Goal: Transaction & Acquisition: Obtain resource

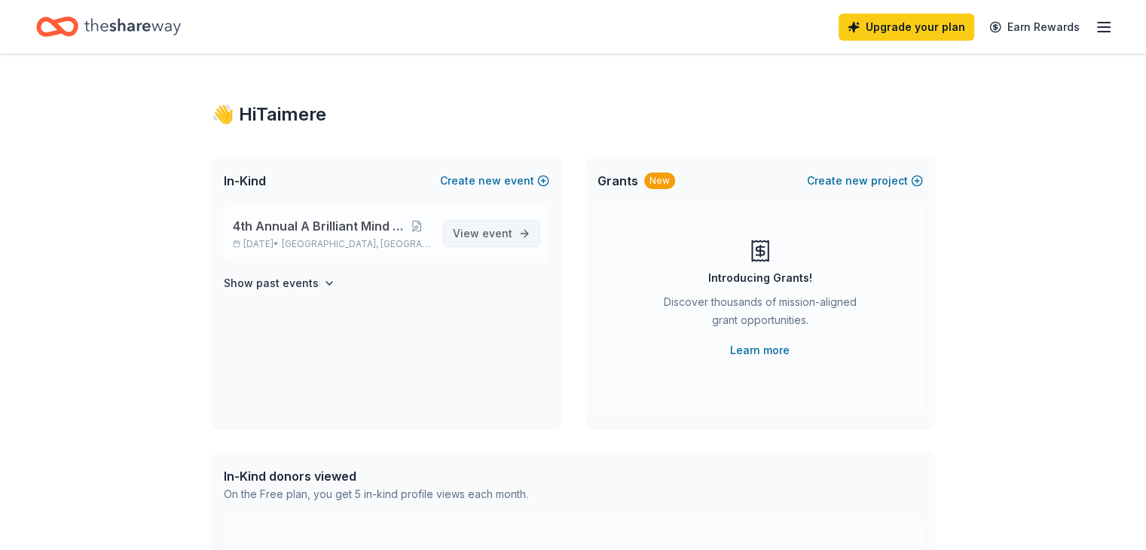
click at [529, 236] on link "View event" at bounding box center [491, 233] width 97 height 27
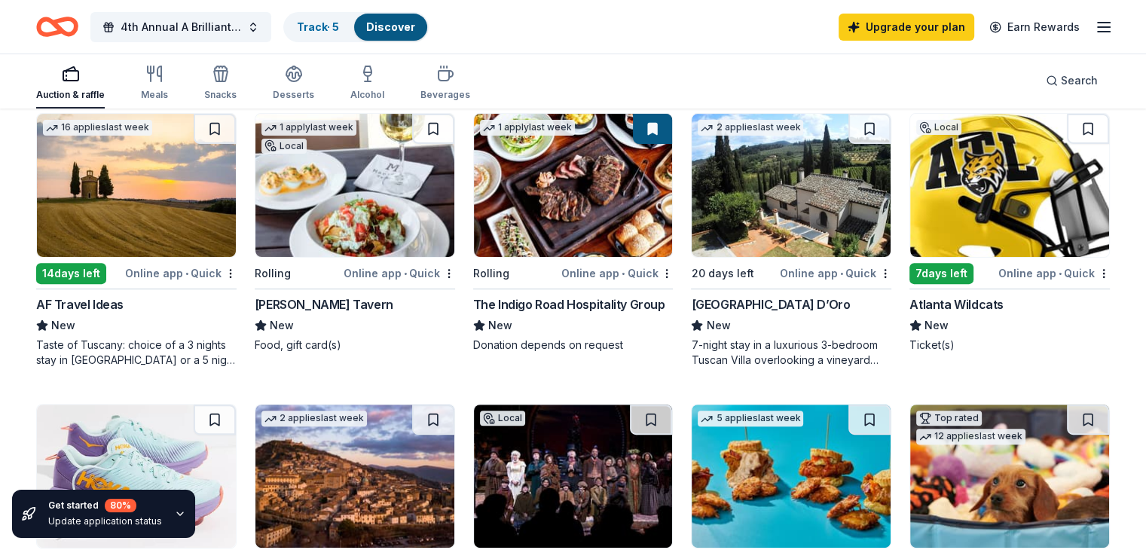
scroll to position [452, 0]
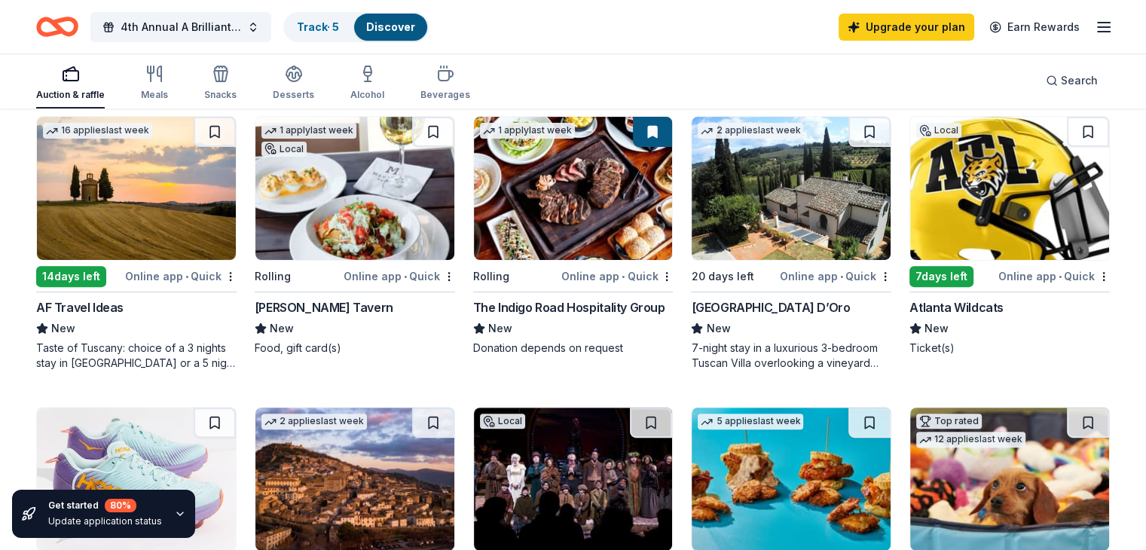
click at [742, 209] on img at bounding box center [791, 188] width 199 height 143
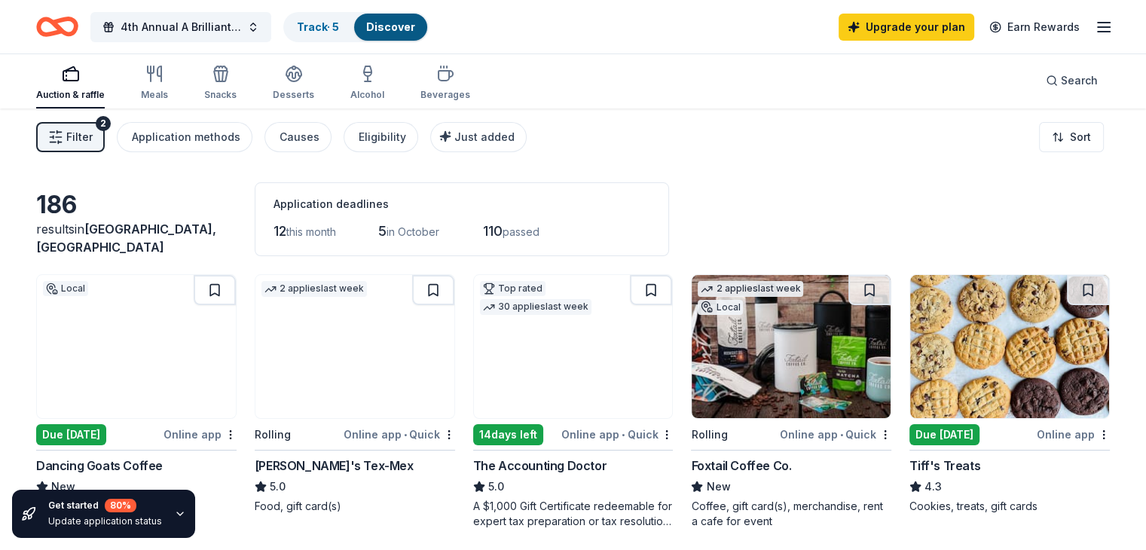
scroll to position [0, 0]
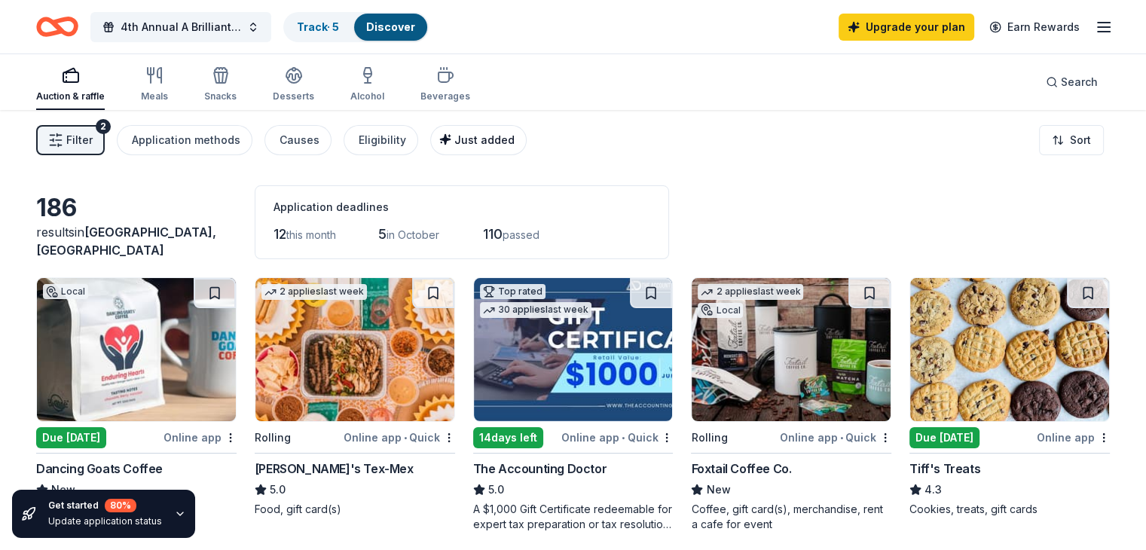
click at [498, 134] on span "Just added" at bounding box center [484, 139] width 60 height 13
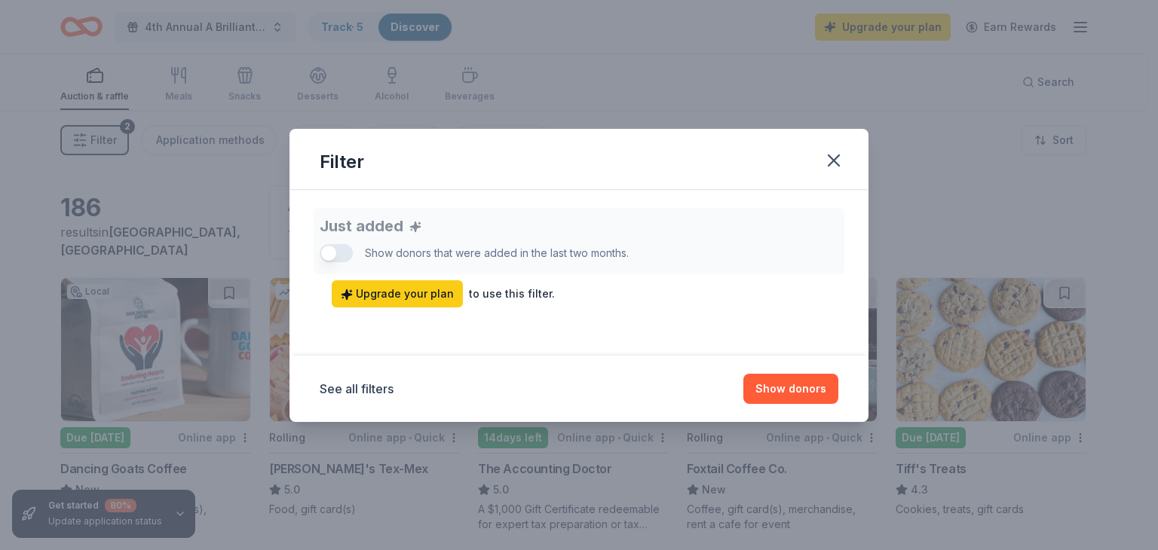
click at [844, 158] on button "button" at bounding box center [833, 160] width 33 height 33
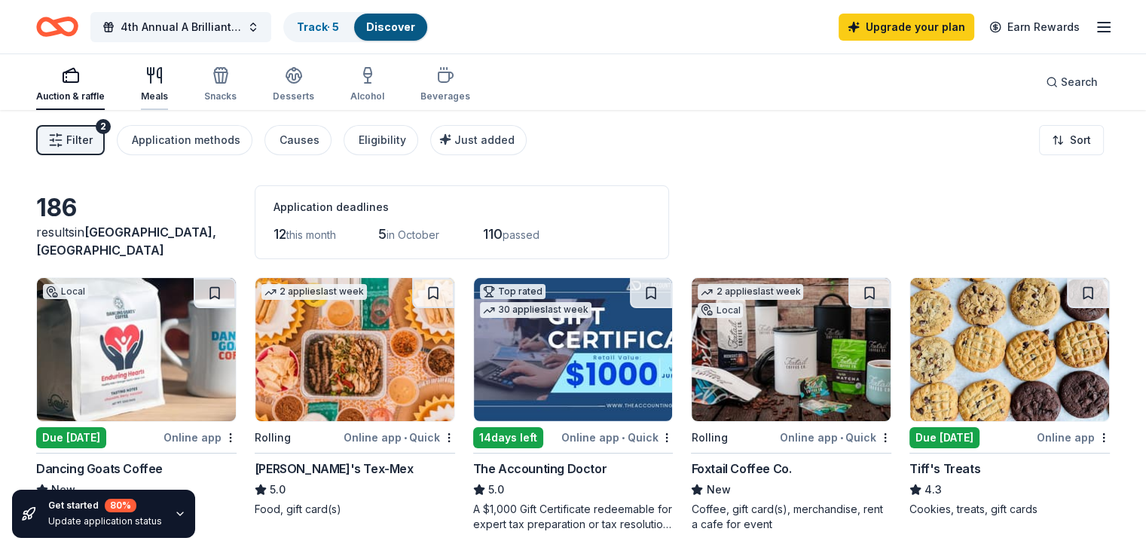
click at [164, 76] on icon "button" at bounding box center [154, 75] width 18 height 18
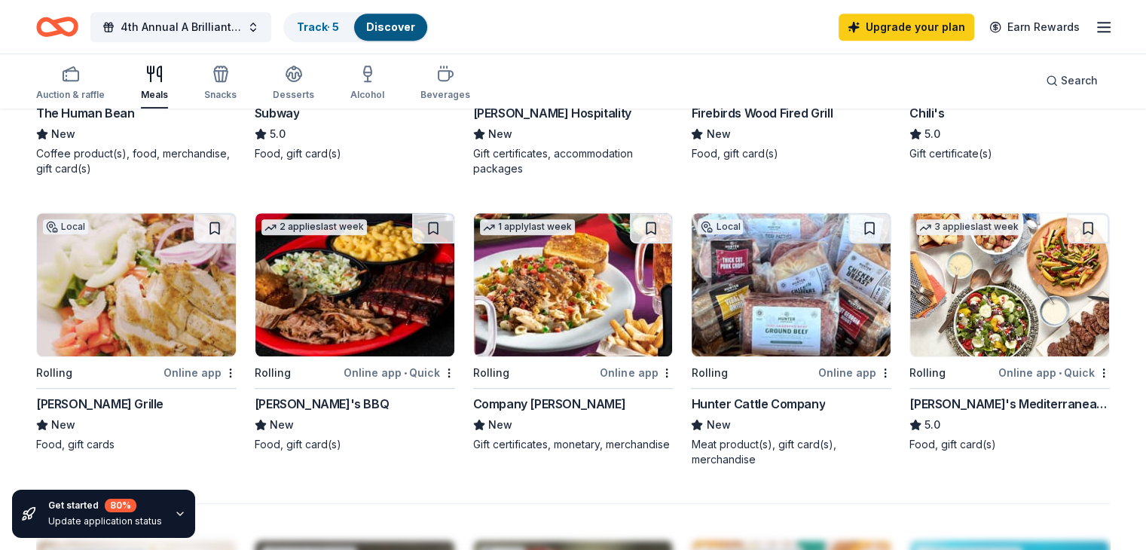
scroll to position [980, 0]
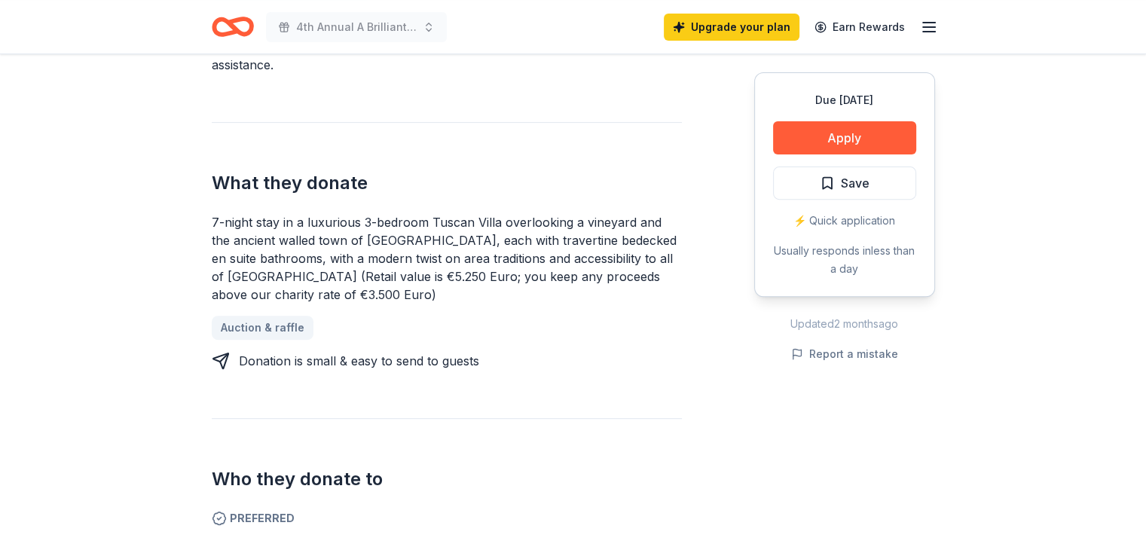
scroll to position [528, 0]
